Goal: Book appointment/travel/reservation

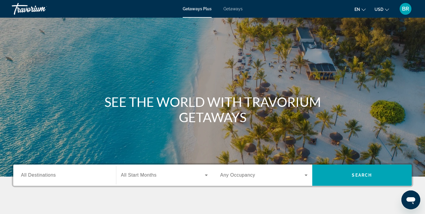
click at [31, 176] on span "All Destinations" at bounding box center [38, 175] width 35 height 5
click at [31, 176] on input "Destination All Destinations" at bounding box center [64, 175] width 87 height 7
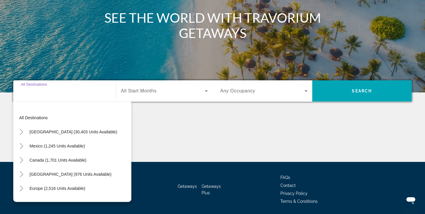
scroll to position [104, 0]
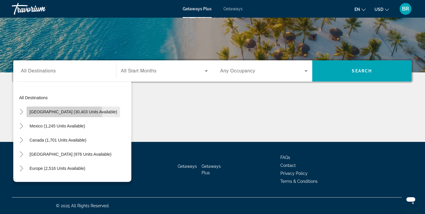
click at [29, 112] on span "Search widget" at bounding box center [74, 112] width 94 height 14
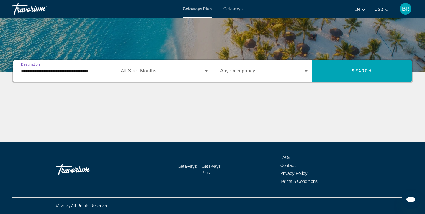
click at [37, 70] on input "**********" at bounding box center [64, 71] width 87 height 7
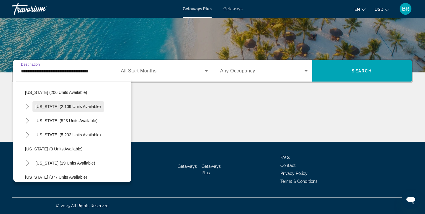
scroll to position [48, 0]
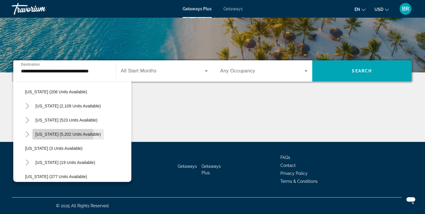
click at [44, 134] on span "[US_STATE] (5,202 units available)" at bounding box center [67, 134] width 65 height 5
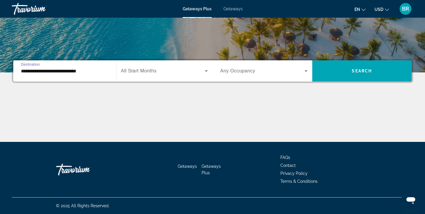
click at [35, 71] on input "**********" at bounding box center [64, 71] width 87 height 7
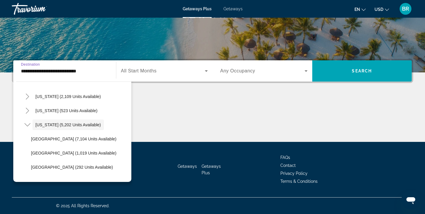
scroll to position [57, 0]
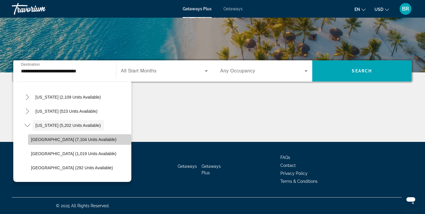
click at [50, 140] on span "[GEOGRAPHIC_DATA] (7,104 units available)" at bounding box center [73, 139] width 85 height 5
type input "**********"
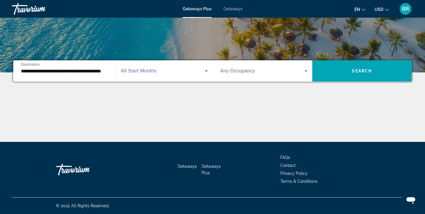
click at [207, 71] on icon "Search widget" at bounding box center [206, 71] width 3 height 1
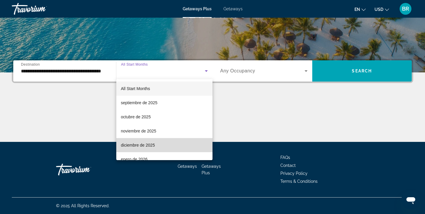
click at [141, 145] on span "diciembre de 2025" at bounding box center [138, 145] width 34 height 7
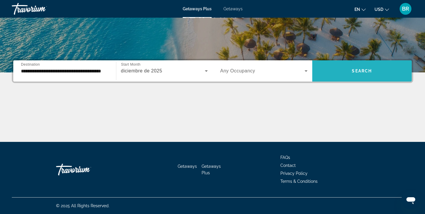
click at [365, 70] on span "Search" at bounding box center [362, 71] width 20 height 5
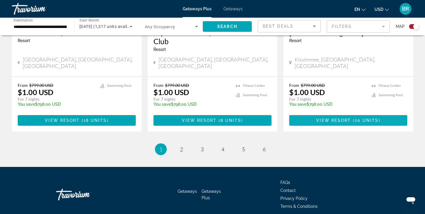
scroll to position [967, 0]
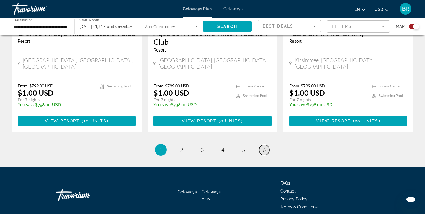
click at [265, 147] on span "6" at bounding box center [264, 150] width 3 height 6
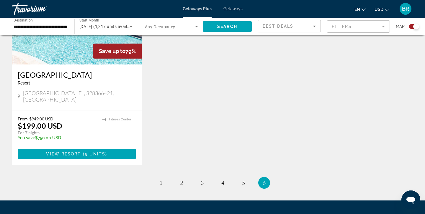
scroll to position [271, 0]
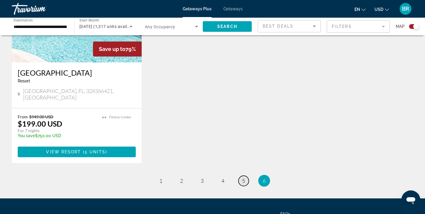
click at [243, 178] on span "5" at bounding box center [243, 181] width 3 height 6
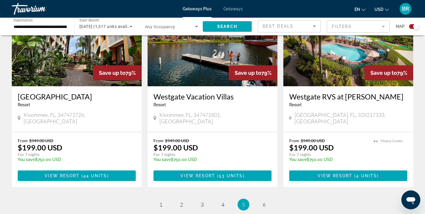
scroll to position [887, 0]
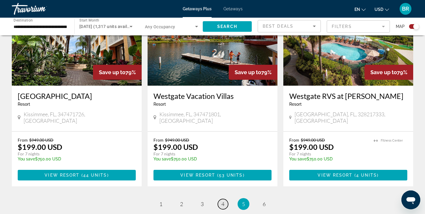
click at [224, 201] on span "4" at bounding box center [222, 204] width 3 height 6
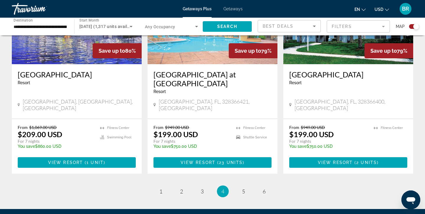
scroll to position [909, 0]
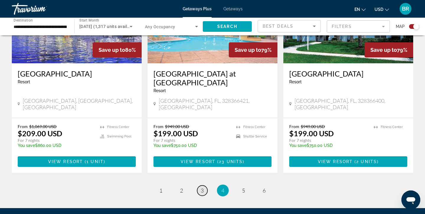
click at [202, 188] on span "3" at bounding box center [202, 191] width 3 height 6
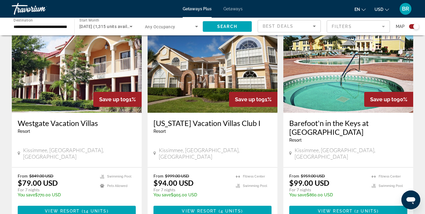
scroll to position [887, 0]
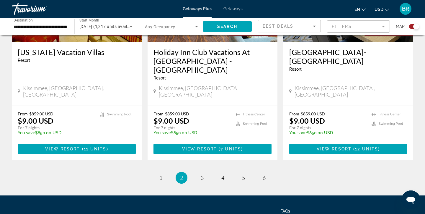
scroll to position [940, 0]
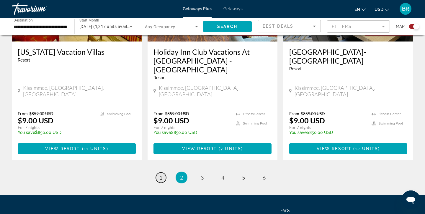
click at [161, 175] on span "1" at bounding box center [160, 178] width 3 height 6
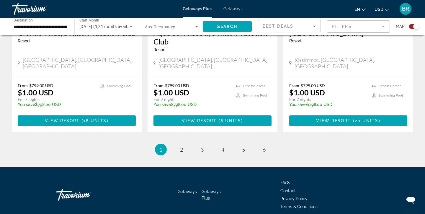
scroll to position [967, 0]
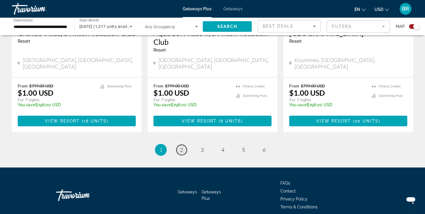
click at [182, 147] on span "2" at bounding box center [181, 150] width 3 height 6
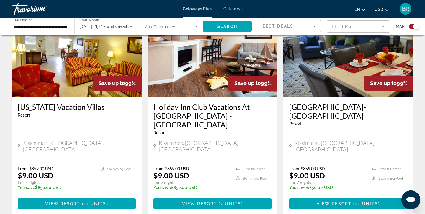
scroll to position [886, 0]
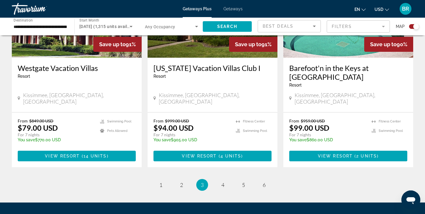
scroll to position [941, 0]
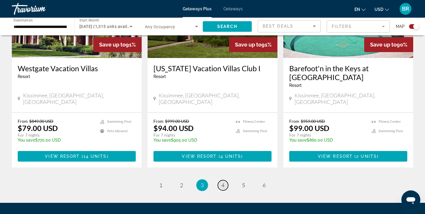
click at [222, 182] on span "4" at bounding box center [222, 185] width 3 height 6
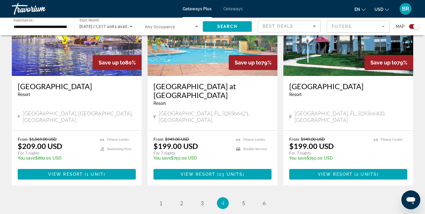
scroll to position [899, 0]
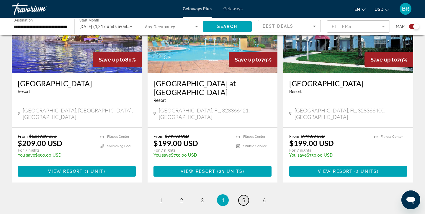
click at [244, 197] on span "5" at bounding box center [243, 200] width 3 height 6
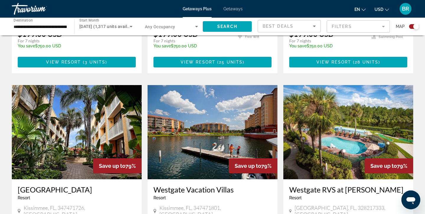
scroll to position [797, 0]
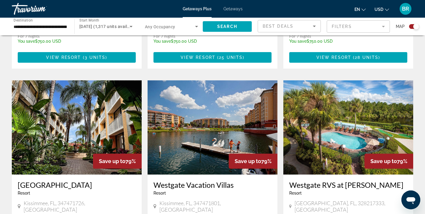
click at [205, 123] on img "Main content" at bounding box center [213, 128] width 130 height 94
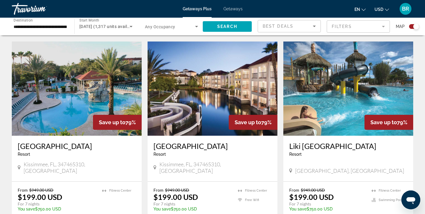
scroll to position [631, 0]
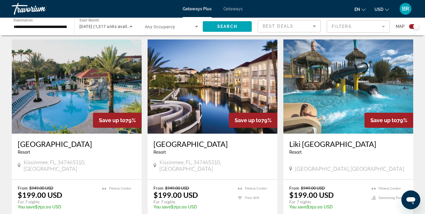
click at [330, 79] on img "Main content" at bounding box center [348, 87] width 130 height 94
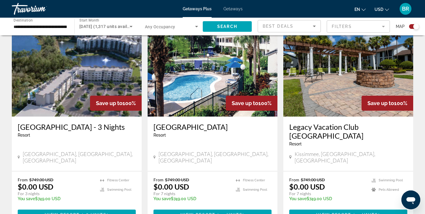
scroll to position [211, 0]
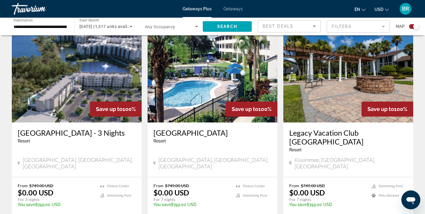
click at [96, 77] on img "Main content" at bounding box center [77, 75] width 130 height 94
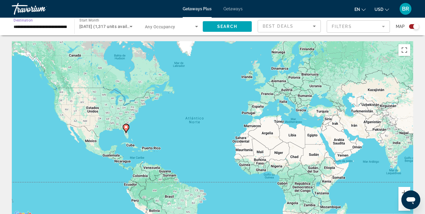
click at [36, 27] on input "**********" at bounding box center [40, 26] width 53 height 7
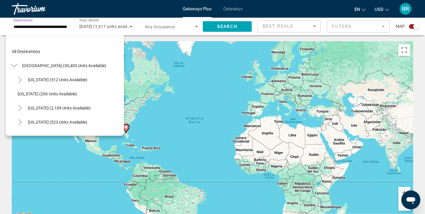
scroll to position [63, 0]
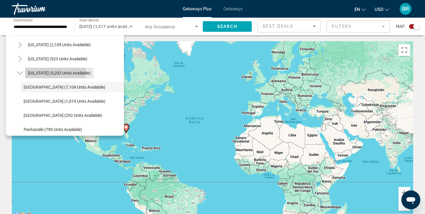
click at [30, 73] on span "[US_STATE] (5,202 units available)" at bounding box center [59, 73] width 63 height 5
type input "**********"
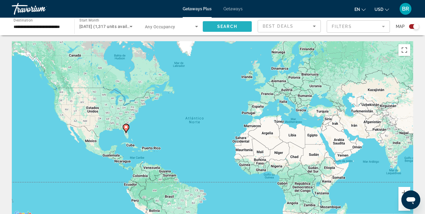
click at [227, 26] on span "Search" at bounding box center [227, 26] width 20 height 5
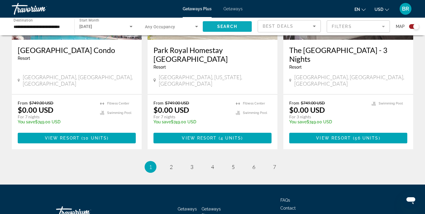
scroll to position [967, 0]
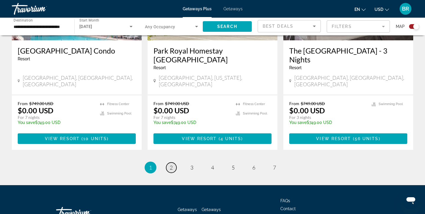
click at [171, 165] on span "2" at bounding box center [171, 168] width 3 height 6
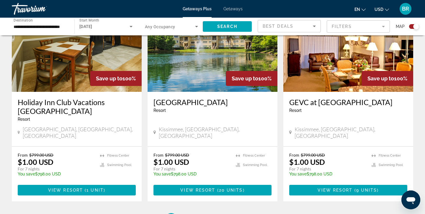
scroll to position [899, 0]
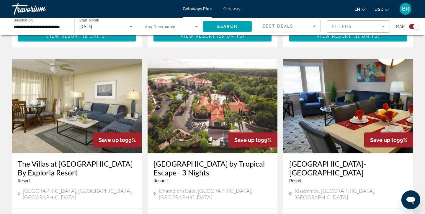
scroll to position [819, 0]
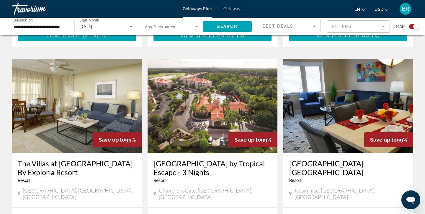
click at [204, 95] on img "Main content" at bounding box center [213, 106] width 130 height 94
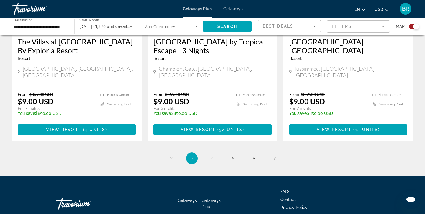
scroll to position [941, 0]
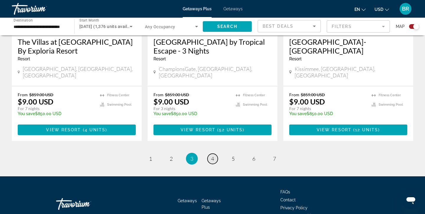
click at [212, 156] on span "4" at bounding box center [212, 159] width 3 height 6
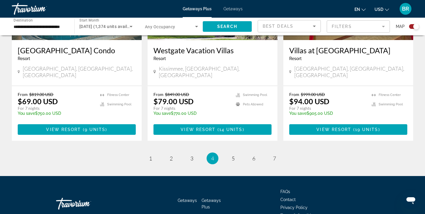
scroll to position [950, 0]
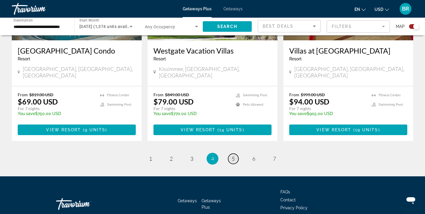
click at [232, 156] on span "5" at bounding box center [233, 159] width 3 height 6
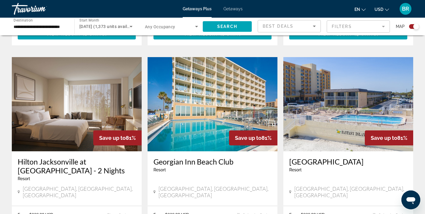
scroll to position [611, 0]
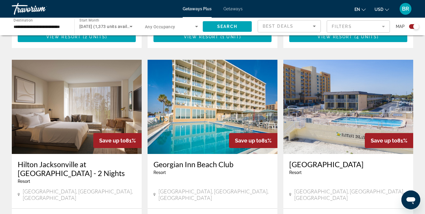
click at [91, 94] on img "Main content" at bounding box center [77, 107] width 130 height 94
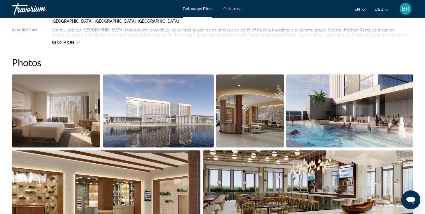
scroll to position [236, 0]
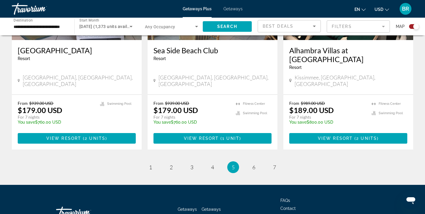
scroll to position [941, 0]
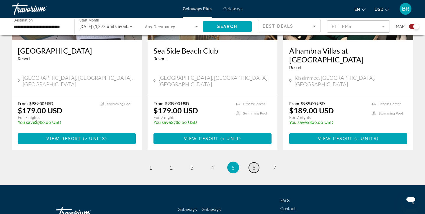
click at [254, 165] on span "6" at bounding box center [253, 168] width 3 height 6
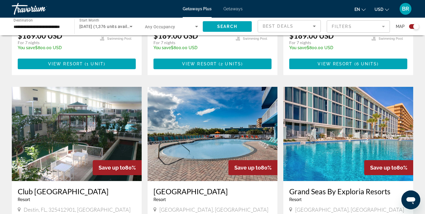
scroll to position [360, 0]
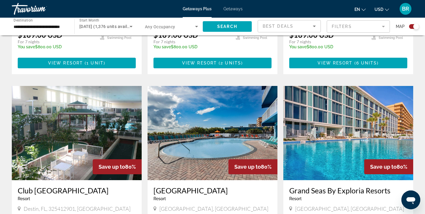
click at [98, 130] on img "Main content" at bounding box center [77, 133] width 130 height 94
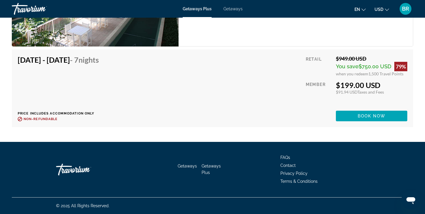
scroll to position [1283, 0]
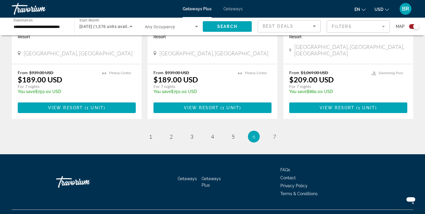
scroll to position [932, 0]
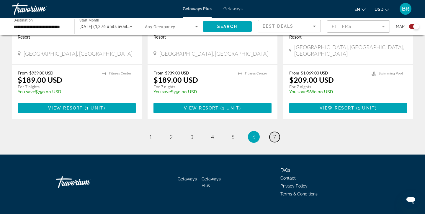
click at [275, 134] on span "7" at bounding box center [274, 137] width 3 height 6
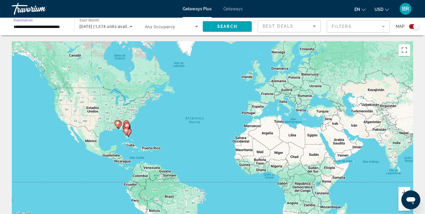
click at [57, 27] on input "**********" at bounding box center [40, 26] width 53 height 7
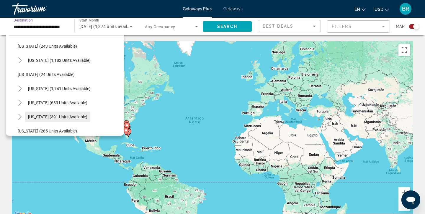
scroll to position [454, 0]
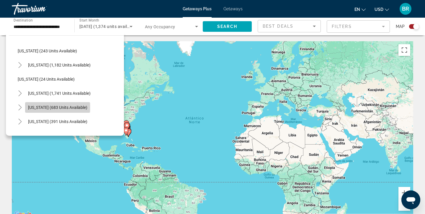
click at [46, 108] on span "[US_STATE] (683 units available)" at bounding box center [57, 107] width 59 height 5
type input "**********"
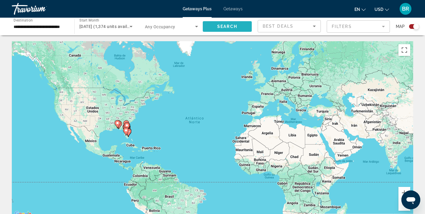
click at [227, 27] on span "Search" at bounding box center [227, 26] width 20 height 5
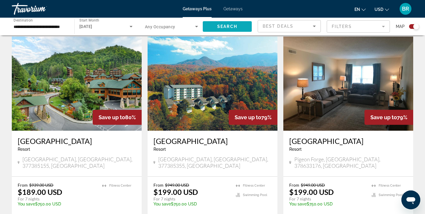
scroll to position [832, 0]
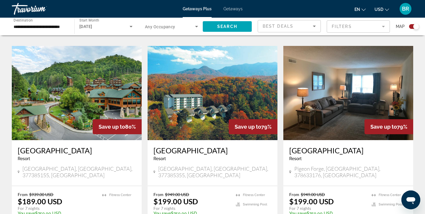
click at [100, 81] on img "Main content" at bounding box center [77, 93] width 130 height 94
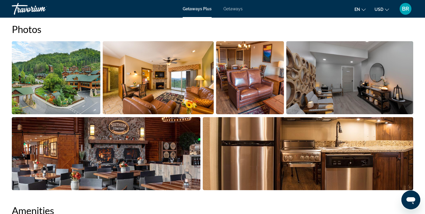
scroll to position [274, 0]
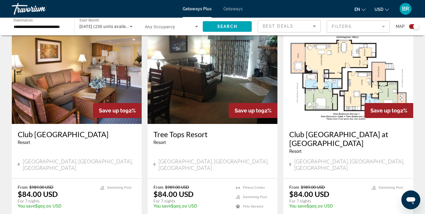
scroll to position [208, 0]
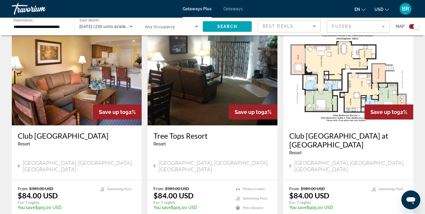
click at [194, 74] on img "Main content" at bounding box center [213, 78] width 130 height 94
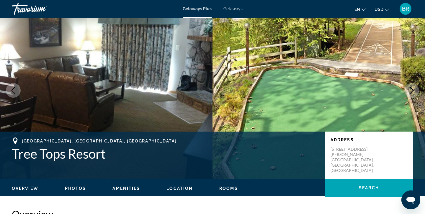
scroll to position [13, 0]
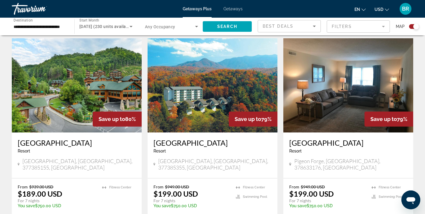
scroll to position [840, 0]
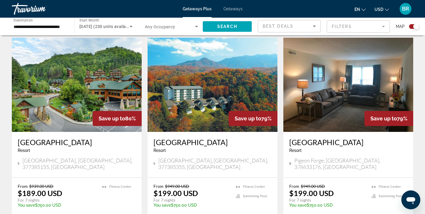
click at [350, 83] on img "Main content" at bounding box center [348, 85] width 130 height 94
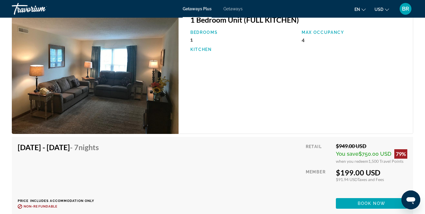
scroll to position [916, 0]
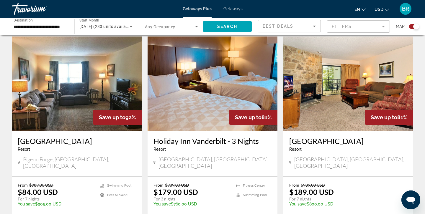
scroll to position [419, 0]
click at [221, 84] on img "Main content" at bounding box center [213, 83] width 130 height 94
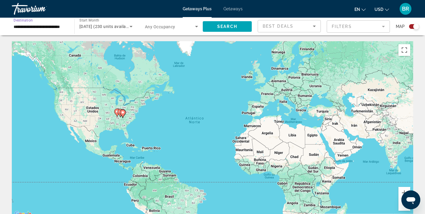
click at [29, 27] on input "**********" at bounding box center [40, 26] width 53 height 7
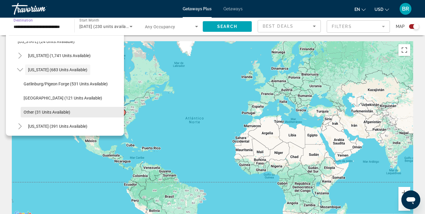
scroll to position [421, 0]
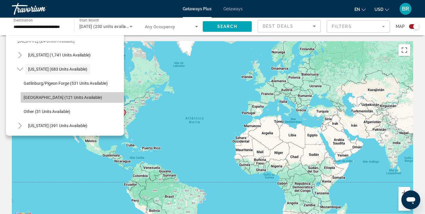
click at [35, 98] on span "[GEOGRAPHIC_DATA] (121 units available)" at bounding box center [63, 97] width 78 height 5
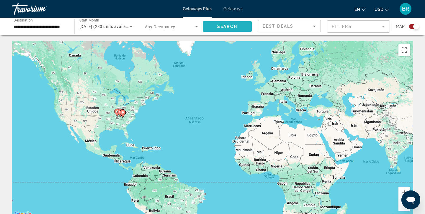
click at [227, 26] on span "Search" at bounding box center [227, 26] width 20 height 5
click at [45, 27] on input "**********" at bounding box center [40, 26] width 53 height 7
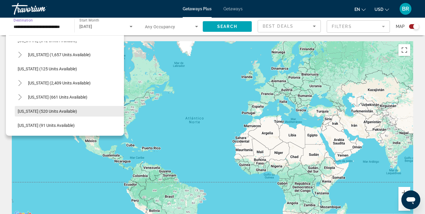
scroll to position [261, 0]
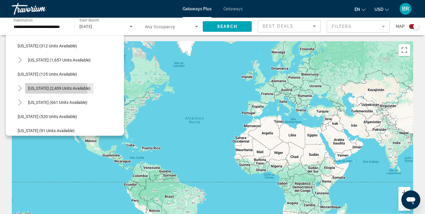
click at [29, 90] on span "[US_STATE] (2,409 units available)" at bounding box center [59, 88] width 63 height 5
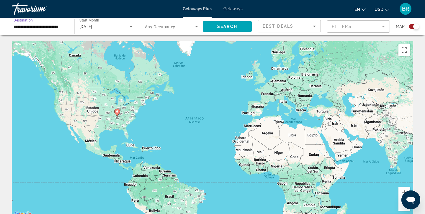
click at [20, 28] on input "**********" at bounding box center [40, 26] width 53 height 7
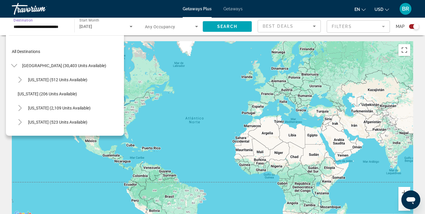
scroll to position [262, 0]
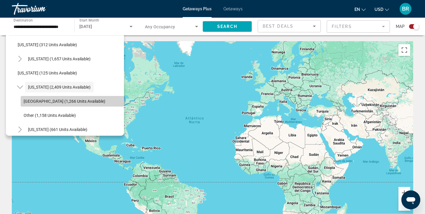
click at [37, 101] on span "[GEOGRAPHIC_DATA] (1,266 units available)" at bounding box center [65, 101] width 82 height 5
type input "**********"
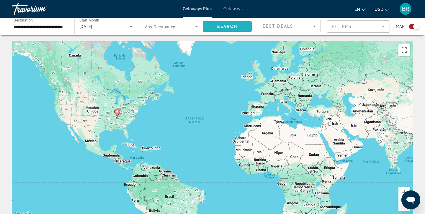
click at [228, 27] on span "Search" at bounding box center [227, 26] width 20 height 5
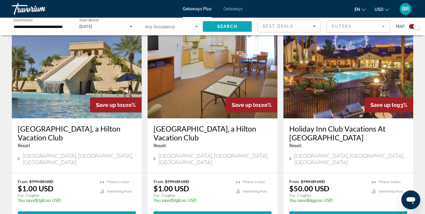
scroll to position [424, 0]
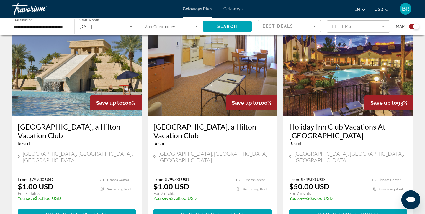
click at [73, 78] on img "Main content" at bounding box center [77, 69] width 130 height 94
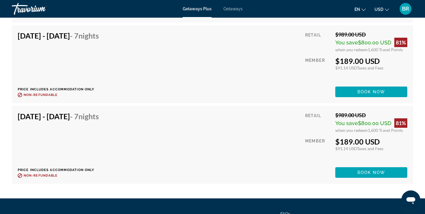
scroll to position [1261, 0]
